Goal: Information Seeking & Learning: Learn about a topic

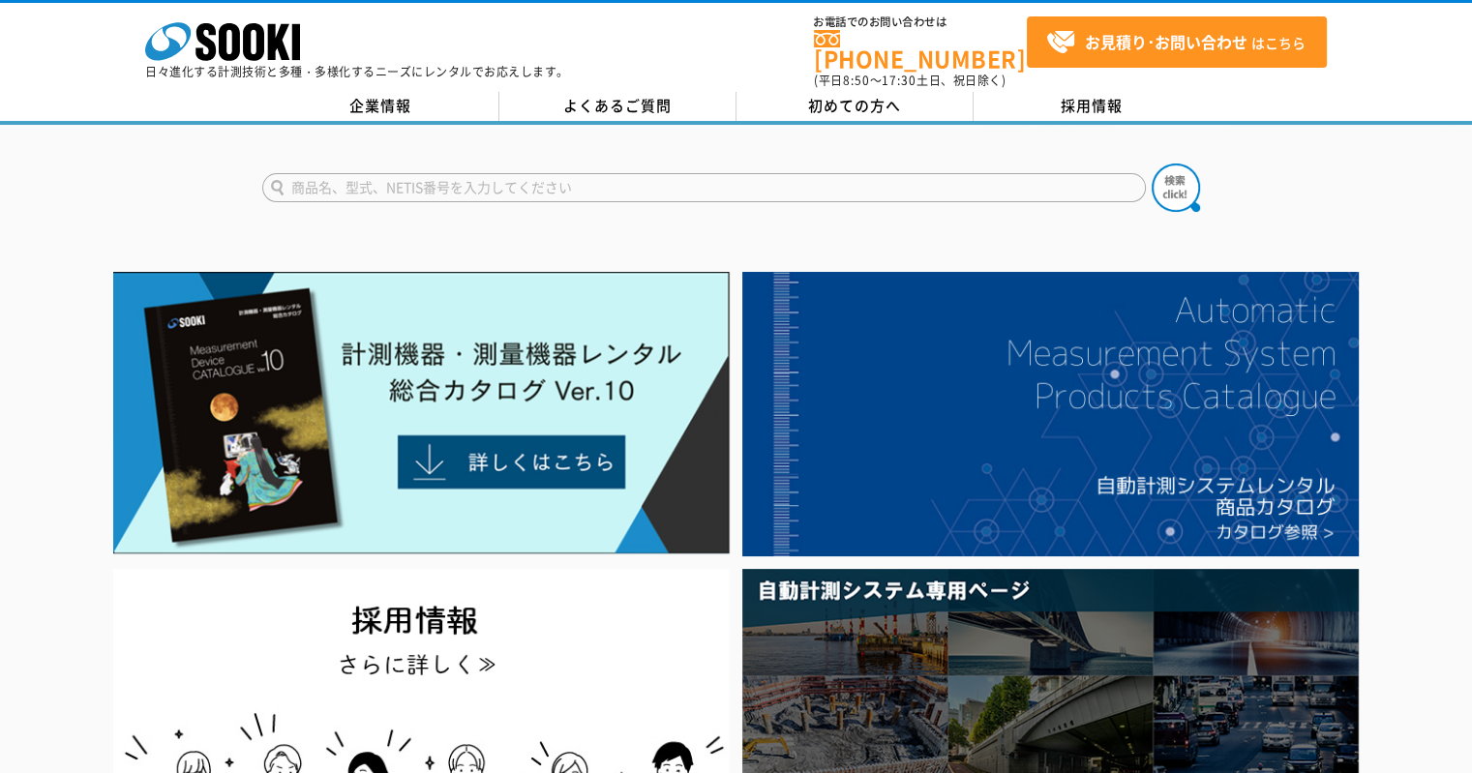
click at [286, 173] on input "text" at bounding box center [703, 187] width 883 height 29
type input "ZAK"
click at [1151, 164] on button at bounding box center [1175, 188] width 48 height 48
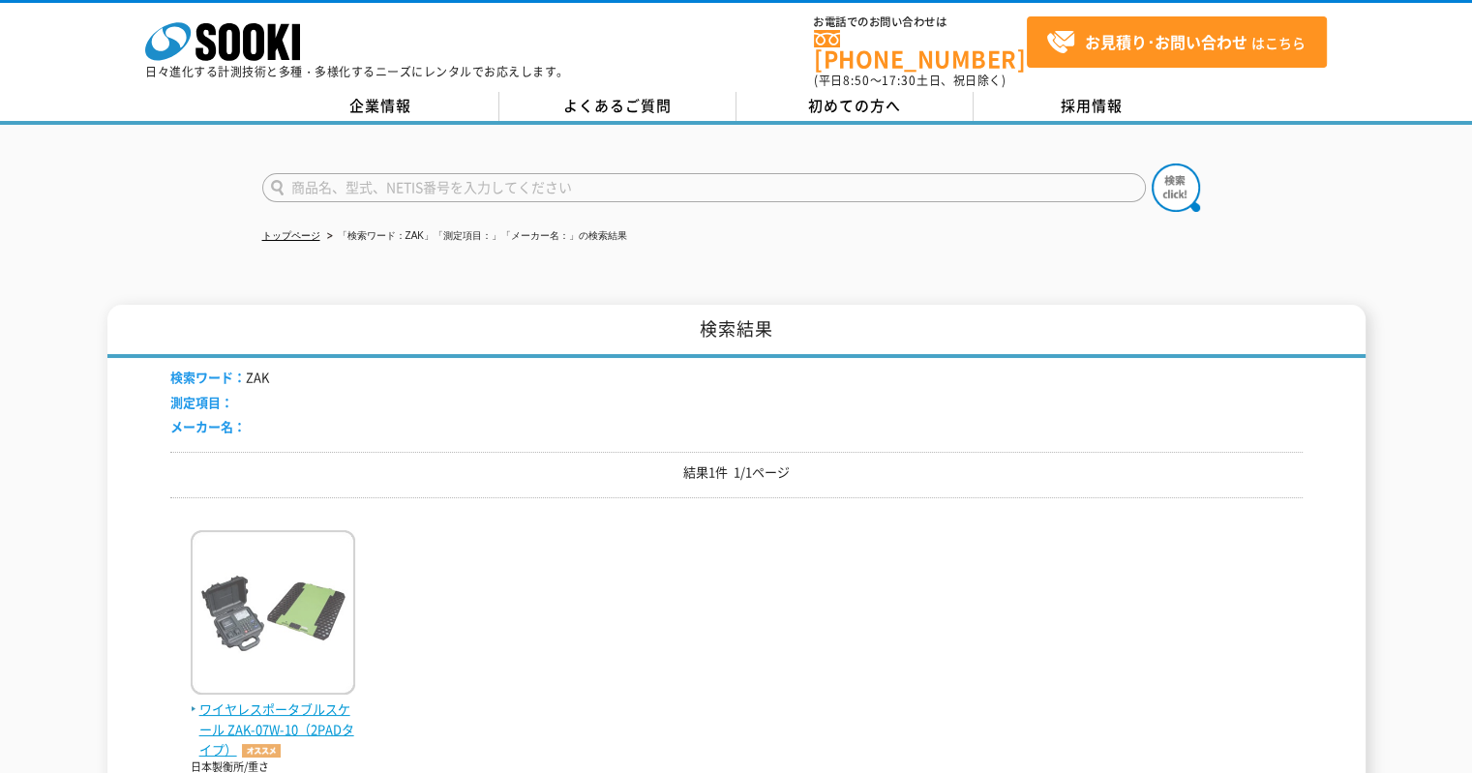
click at [318, 558] on img at bounding box center [273, 614] width 164 height 169
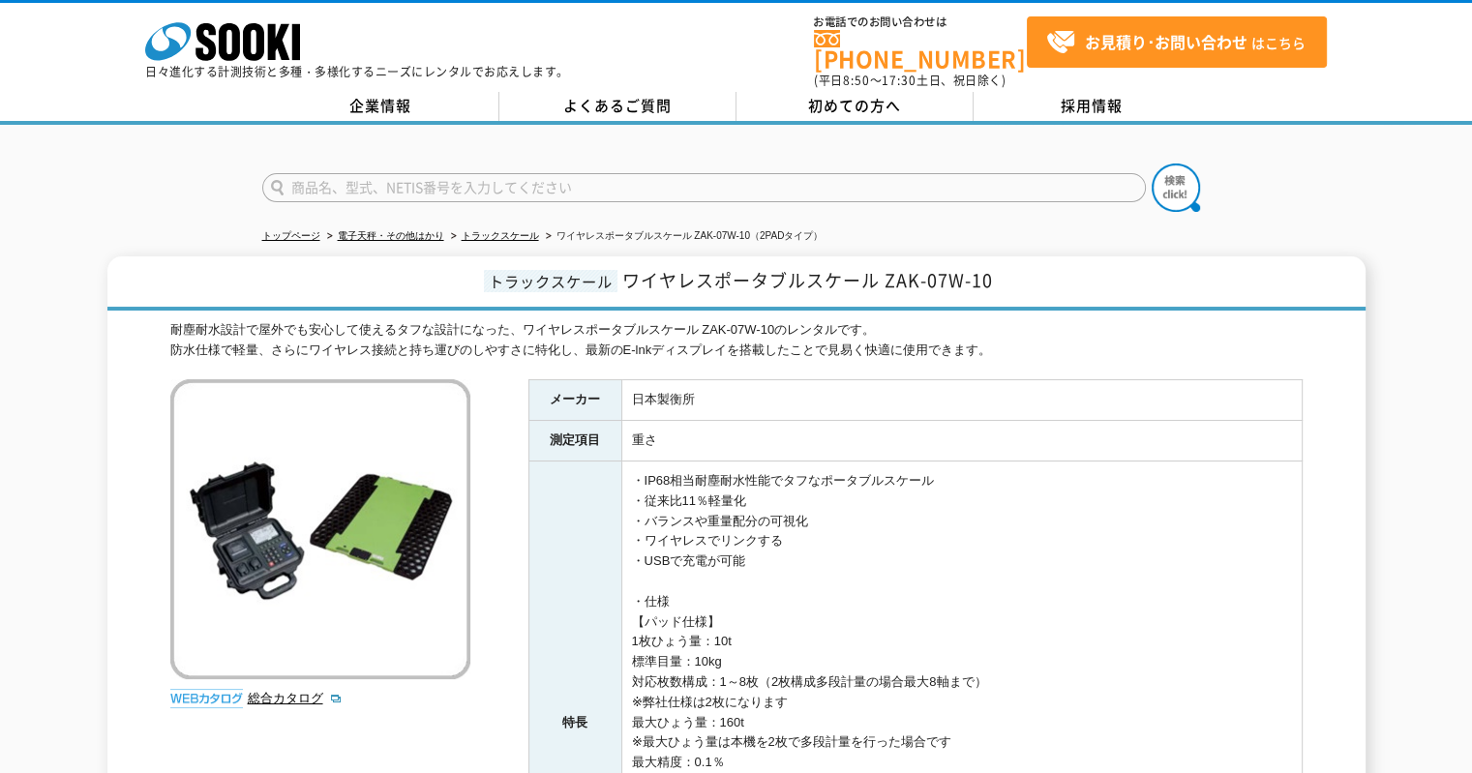
click at [511, 528] on div "耐塵耐水設計で屋外でも安心して使えるタフな設計になった、ワイヤレスポータブルスケール ZAK-07W-10のレンタルです。 防水仕様で軽量、さらにワイヤレス接…" at bounding box center [736, 714] width 1132 height 789
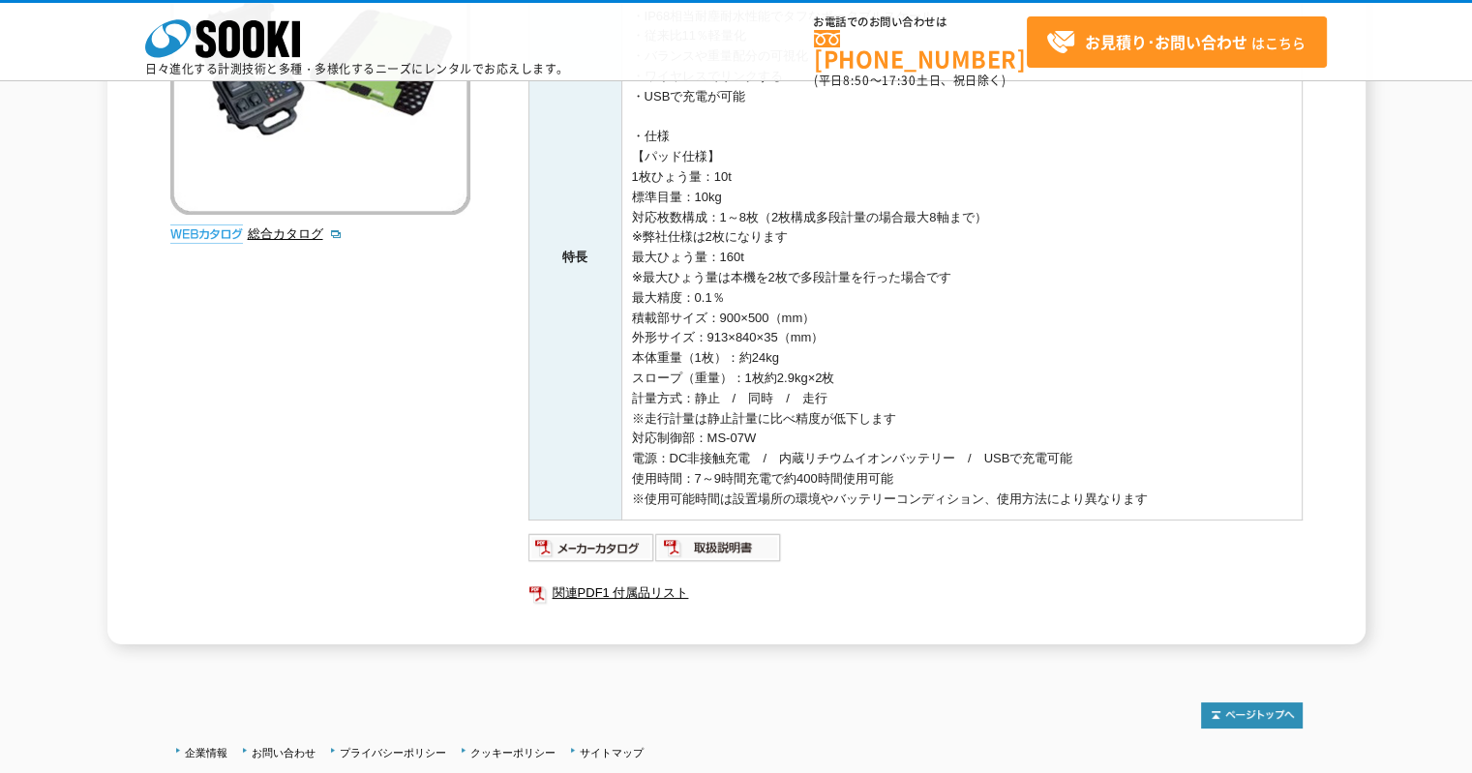
scroll to position [387, 0]
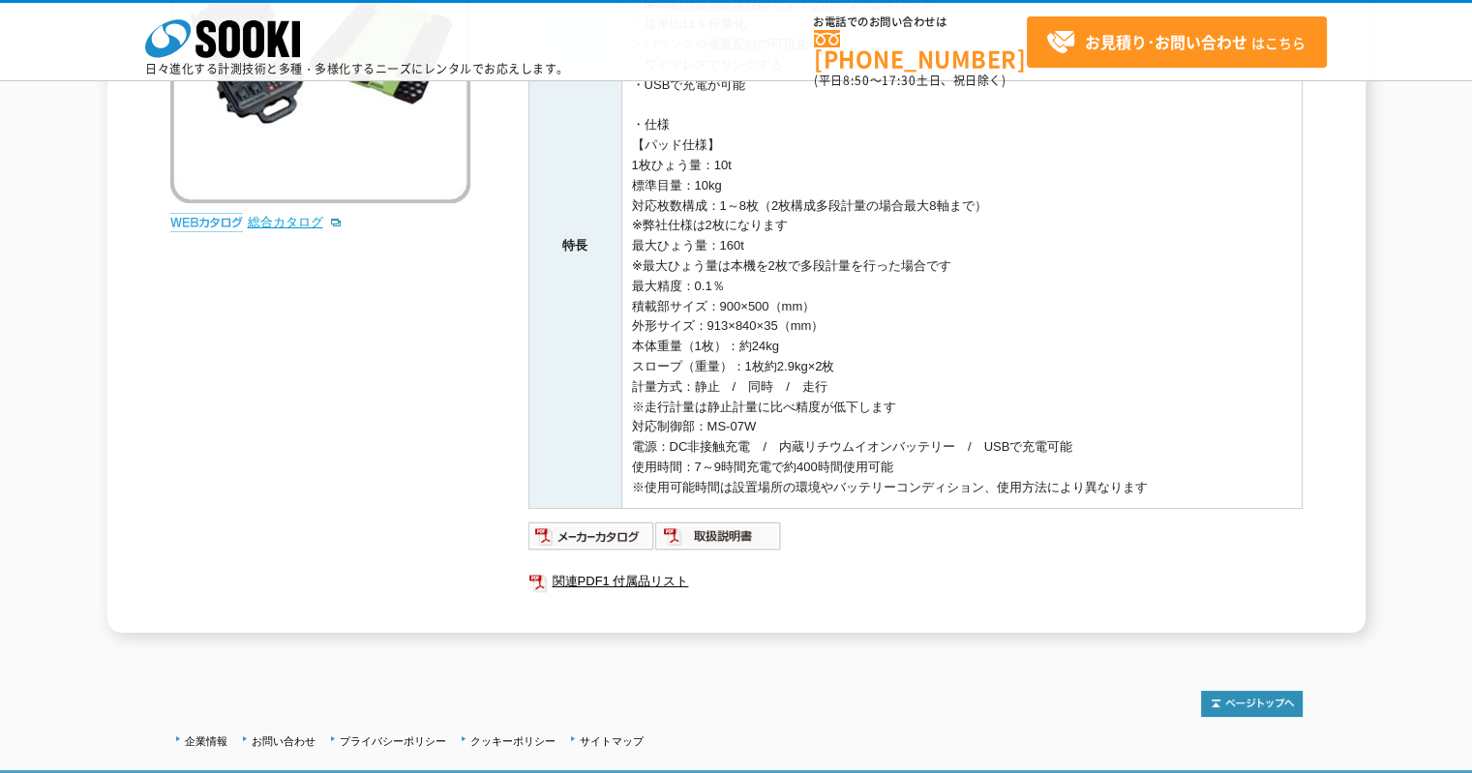
click at [270, 220] on link "総合カタログ" at bounding box center [295, 222] width 95 height 15
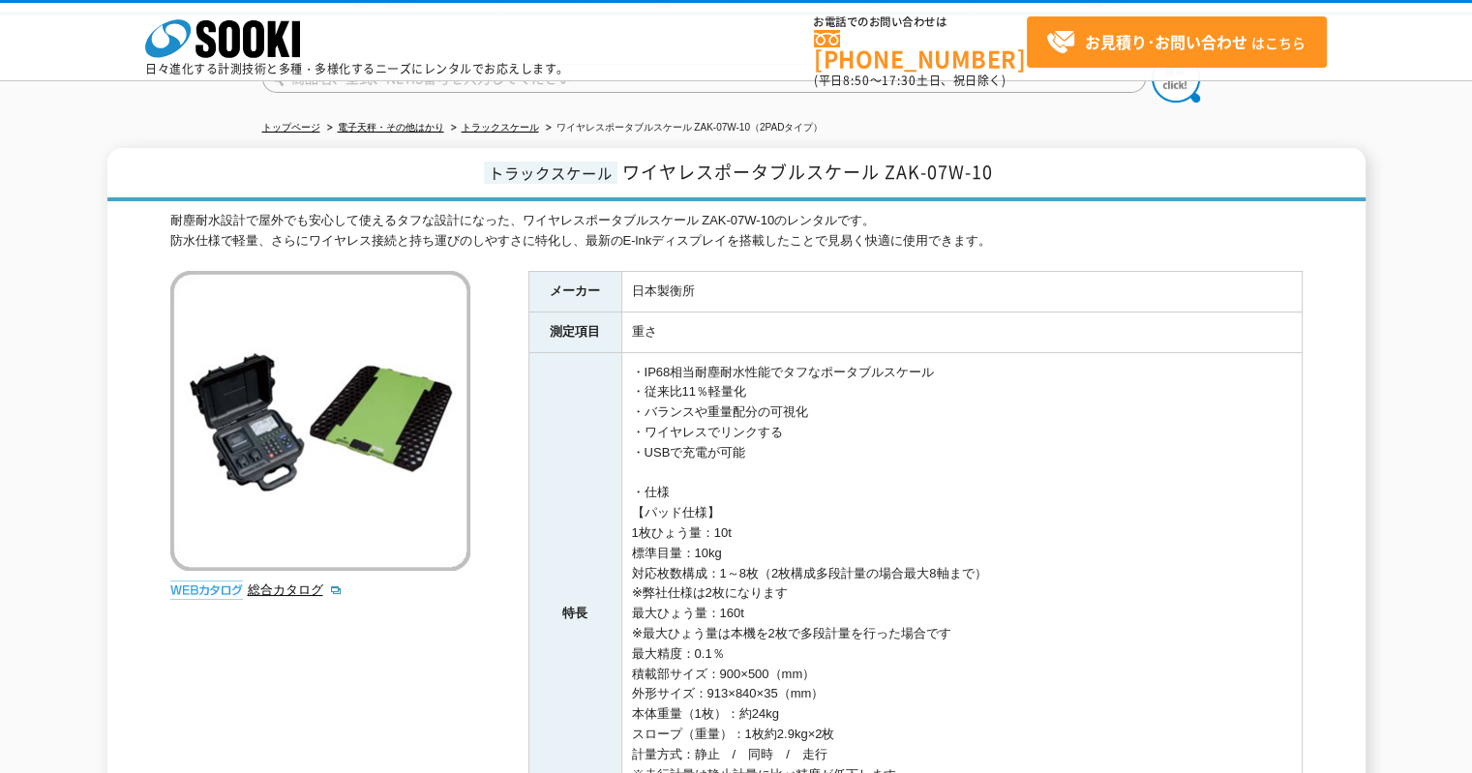
scroll to position [0, 0]
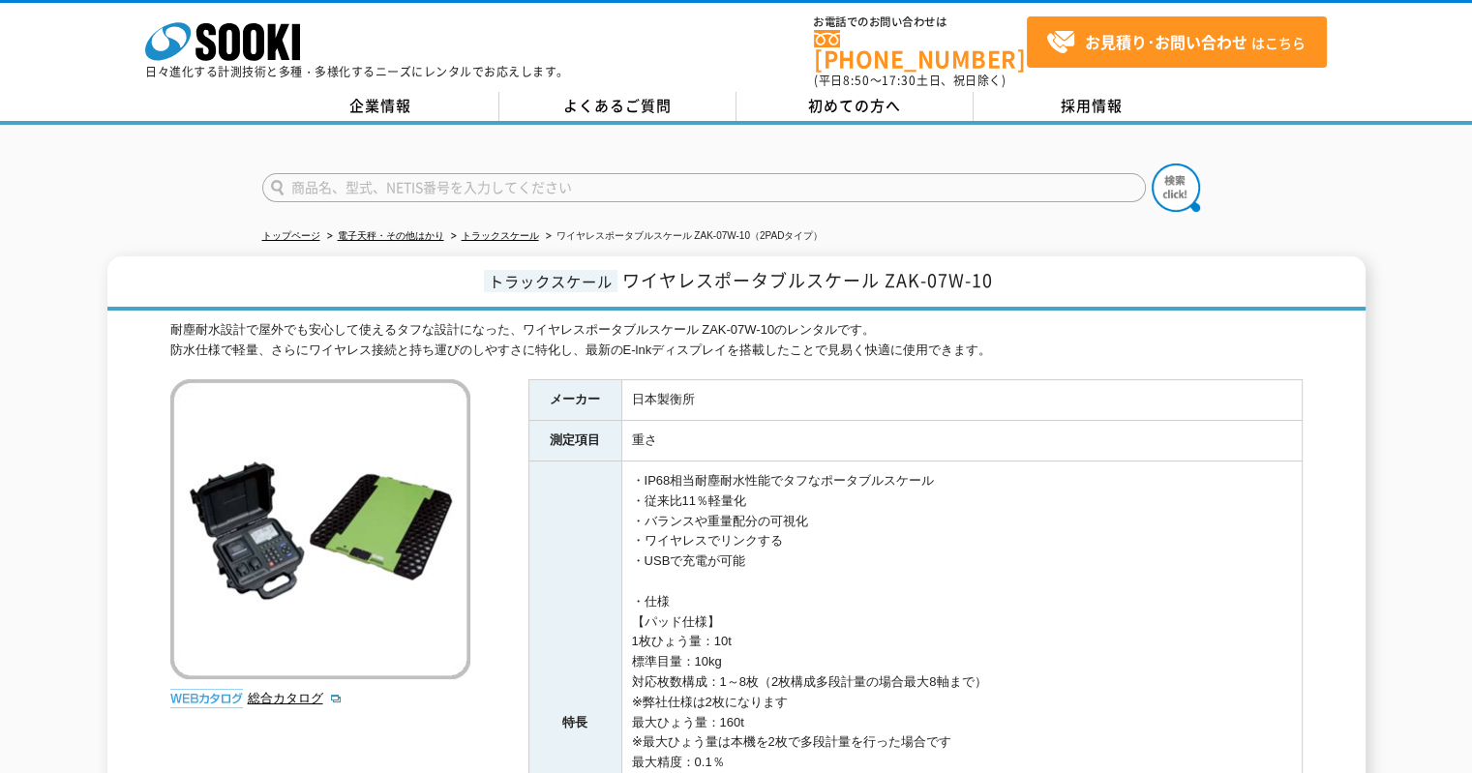
click at [611, 173] on input "text" at bounding box center [703, 187] width 883 height 29
type input "310"
click at [1151, 164] on button at bounding box center [1175, 188] width 48 height 48
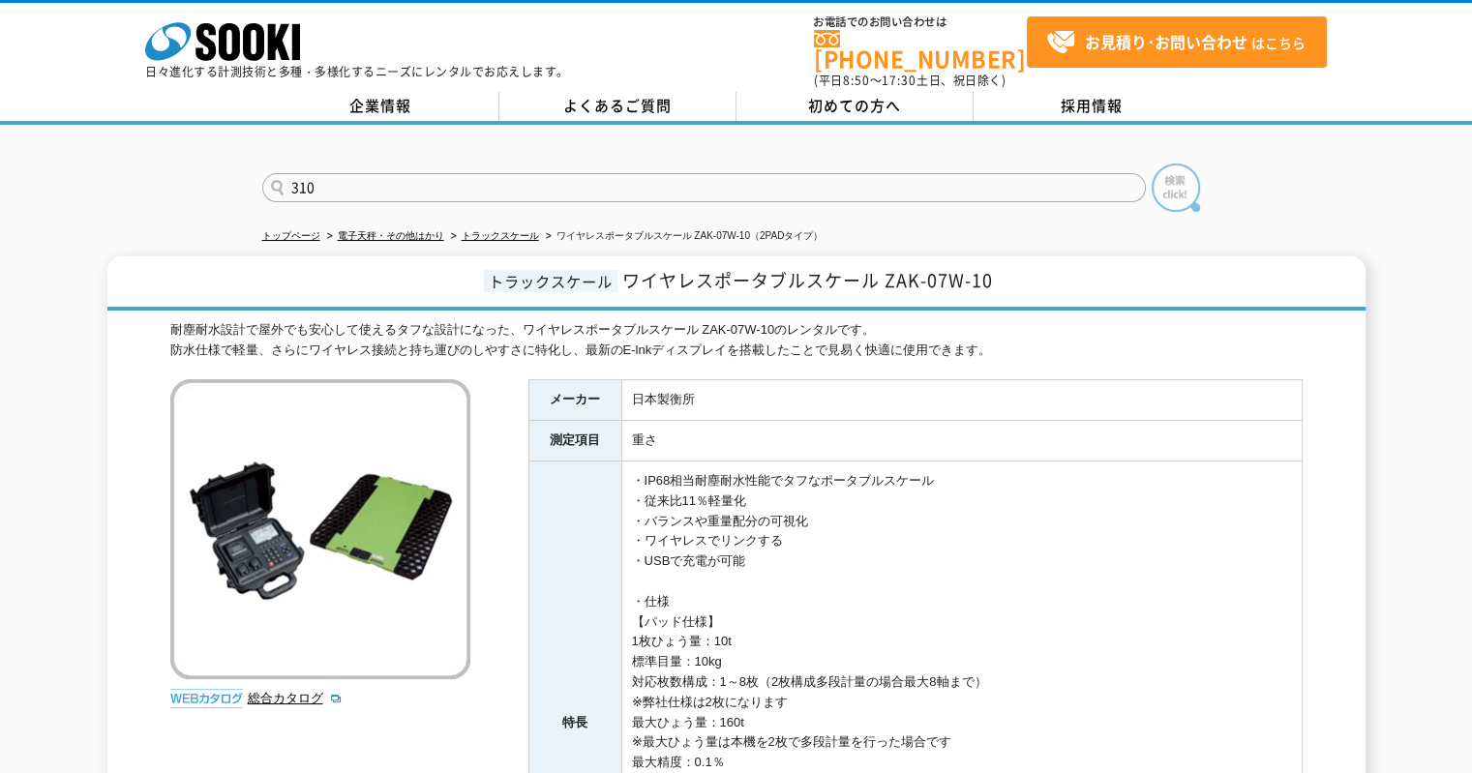
click at [1161, 178] on img at bounding box center [1175, 188] width 48 height 48
click at [1161, 185] on img at bounding box center [1175, 188] width 48 height 48
